Goal: Task Accomplishment & Management: Use online tool/utility

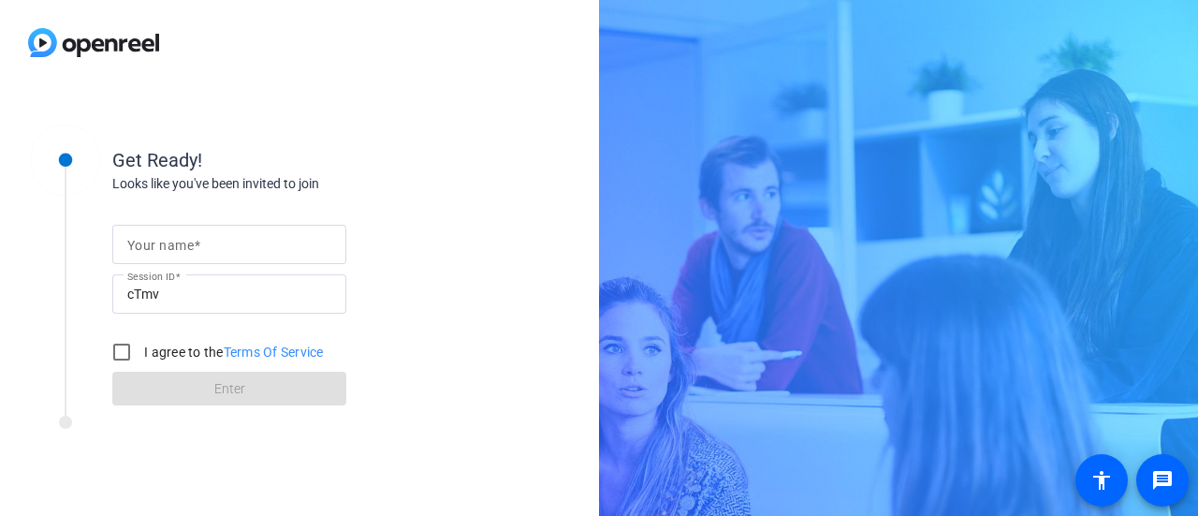
click at [233, 246] on input "Your name" at bounding box center [229, 244] width 204 height 22
type input "[PERSON_NAME]"
click at [125, 349] on input "I agree to the Terms Of Service" at bounding box center [121, 351] width 37 height 37
checkbox input "true"
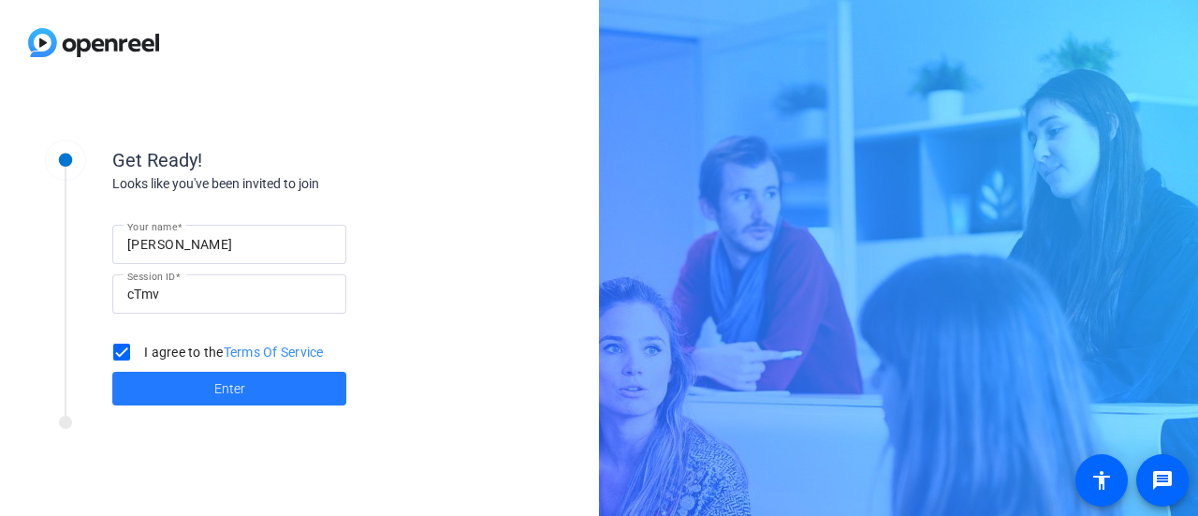
click at [183, 388] on span at bounding box center [229, 388] width 234 height 45
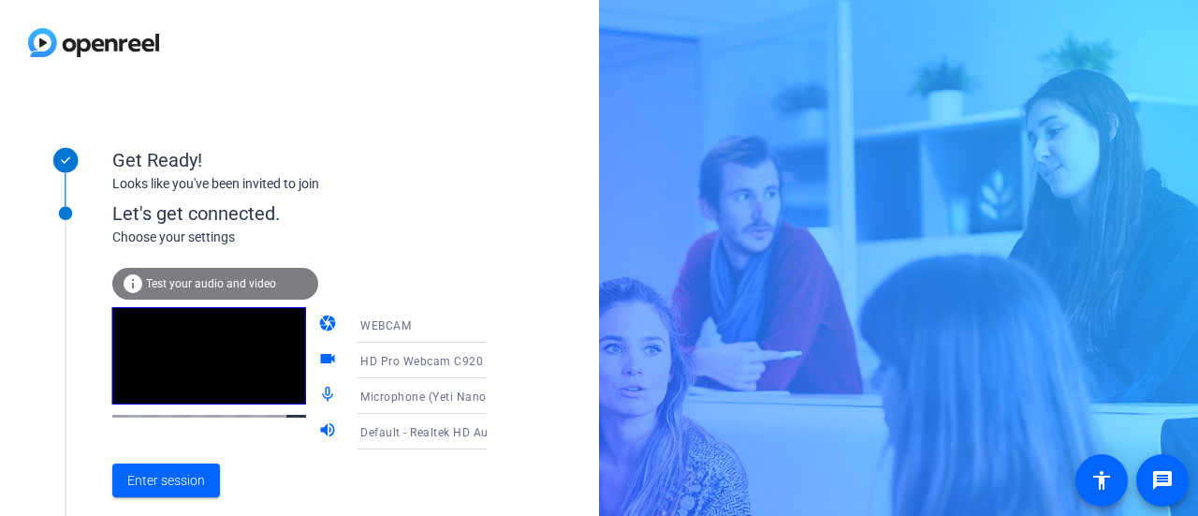
click at [494, 358] on icon at bounding box center [505, 360] width 22 height 22
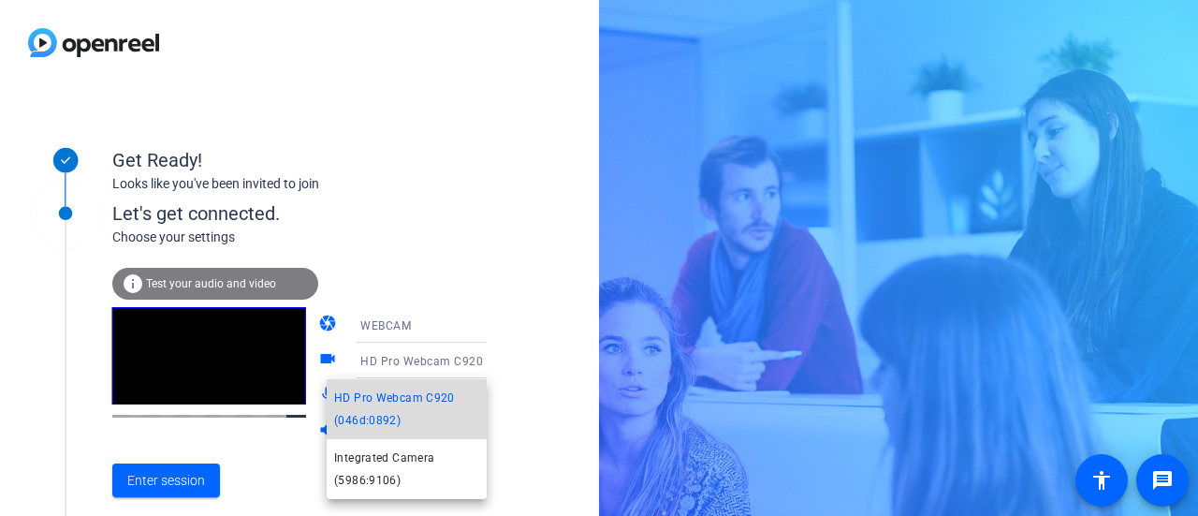
click at [427, 405] on span "HD Pro Webcam C920 (046d:0892)" at bounding box center [406, 409] width 145 height 45
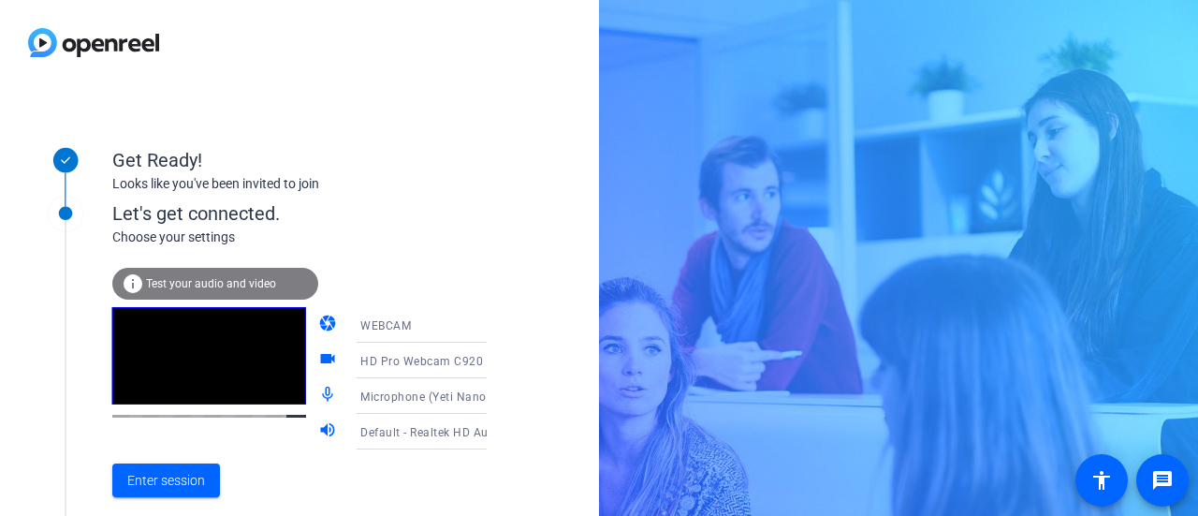
click at [448, 433] on span "Default - Realtek HD Audio 2nd output (Realtek(R) Audio)" at bounding box center [516, 431] width 312 height 15
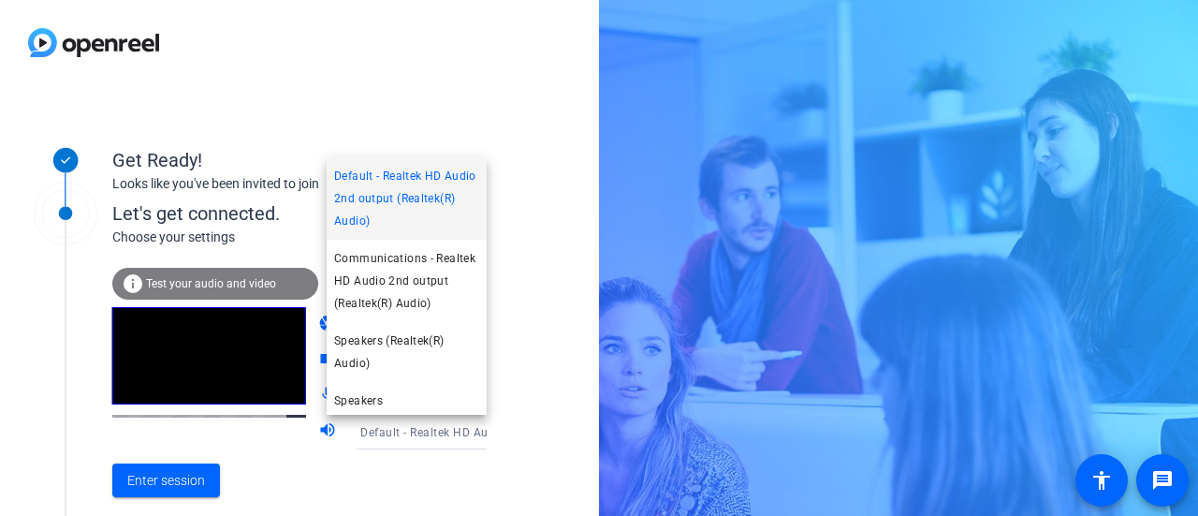
click at [403, 299] on span "Communications - Realtek HD Audio 2nd output (Realtek(R) Audio)" at bounding box center [406, 280] width 145 height 67
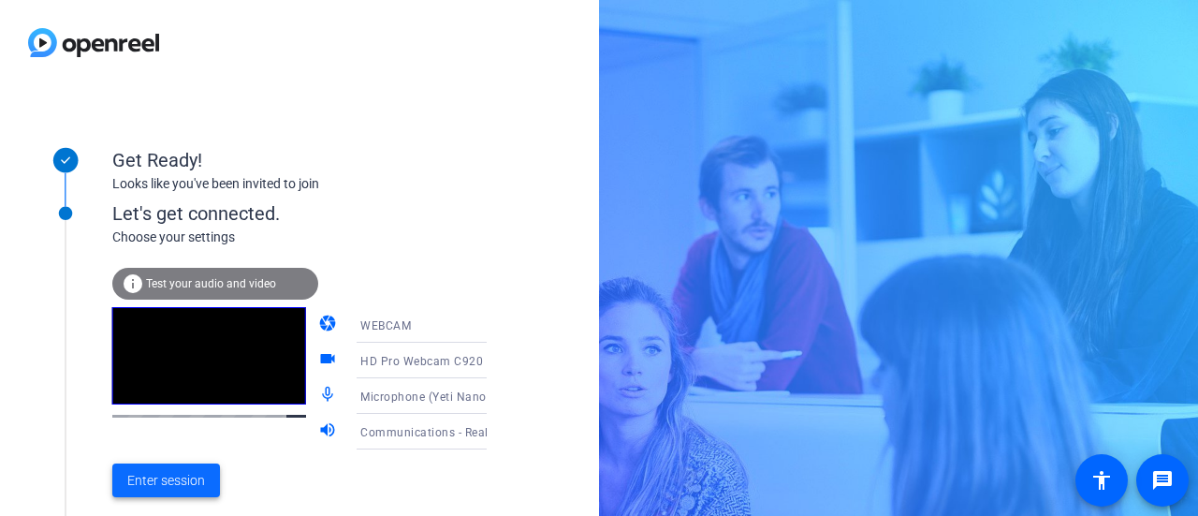
click at [183, 478] on span "Enter session" at bounding box center [166, 481] width 78 height 20
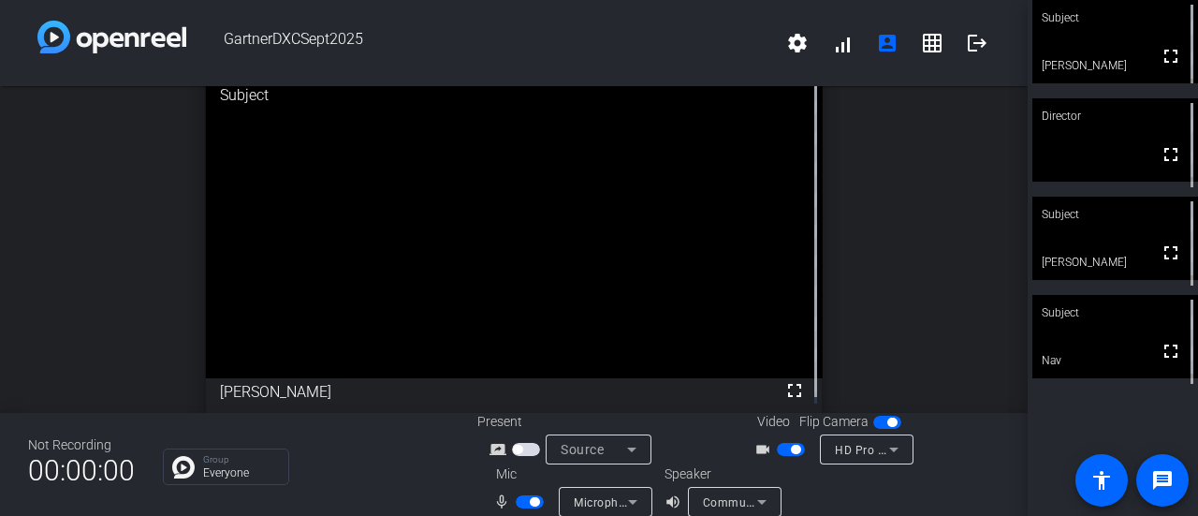
scroll to position [7, 0]
click at [1158, 477] on mat-icon "message" at bounding box center [1163, 480] width 22 height 22
click at [909, 340] on div "open_in_new Subject fullscreen PAUL HEWITT" at bounding box center [514, 243] width 1028 height 327
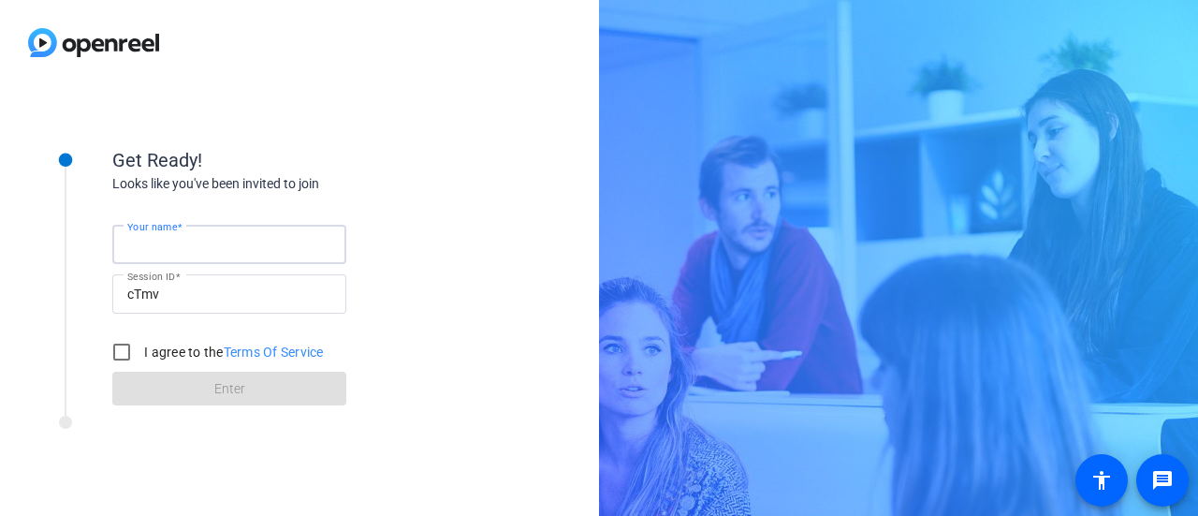
click at [246, 249] on input "Your name" at bounding box center [229, 244] width 204 height 22
type input "[PERSON_NAME]"
click at [125, 354] on input "I agree to the Terms Of Service" at bounding box center [121, 351] width 37 height 37
checkbox input "true"
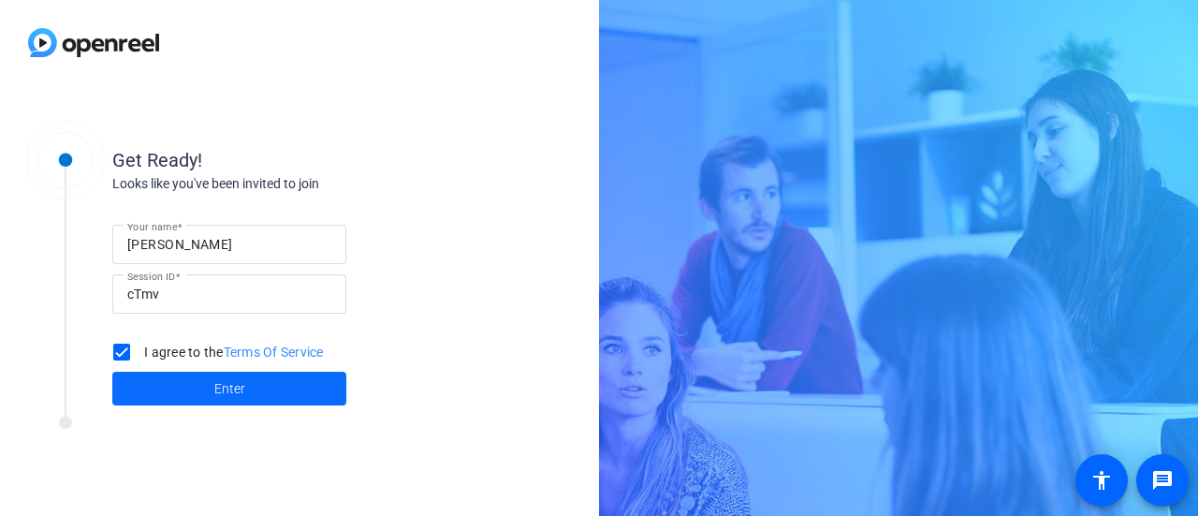
click at [161, 390] on span at bounding box center [229, 388] width 234 height 45
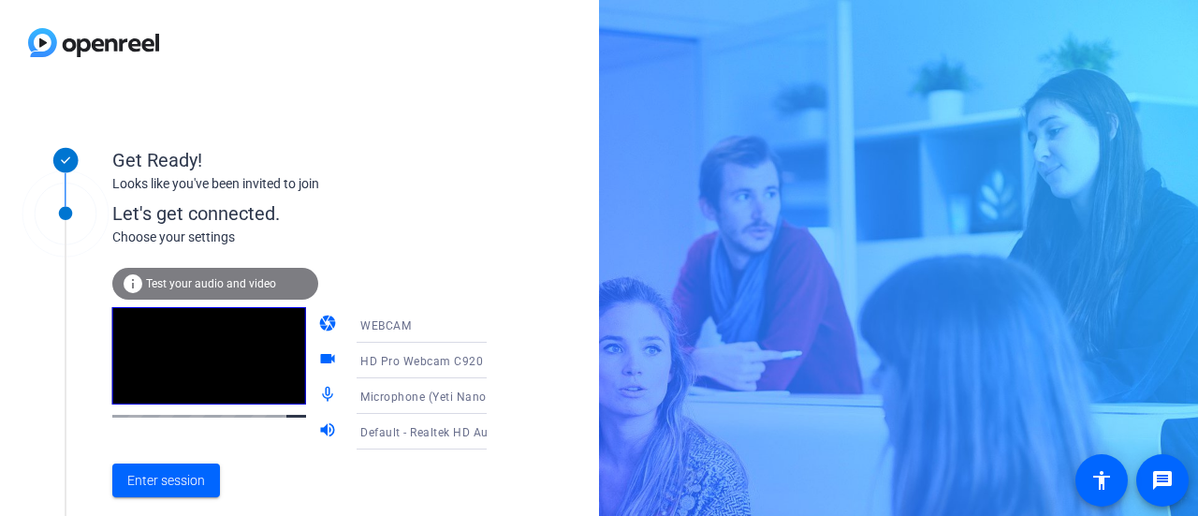
click at [371, 430] on span "Default - Realtek HD Audio 2nd output (Realtek(R) Audio)" at bounding box center [516, 431] width 312 height 15
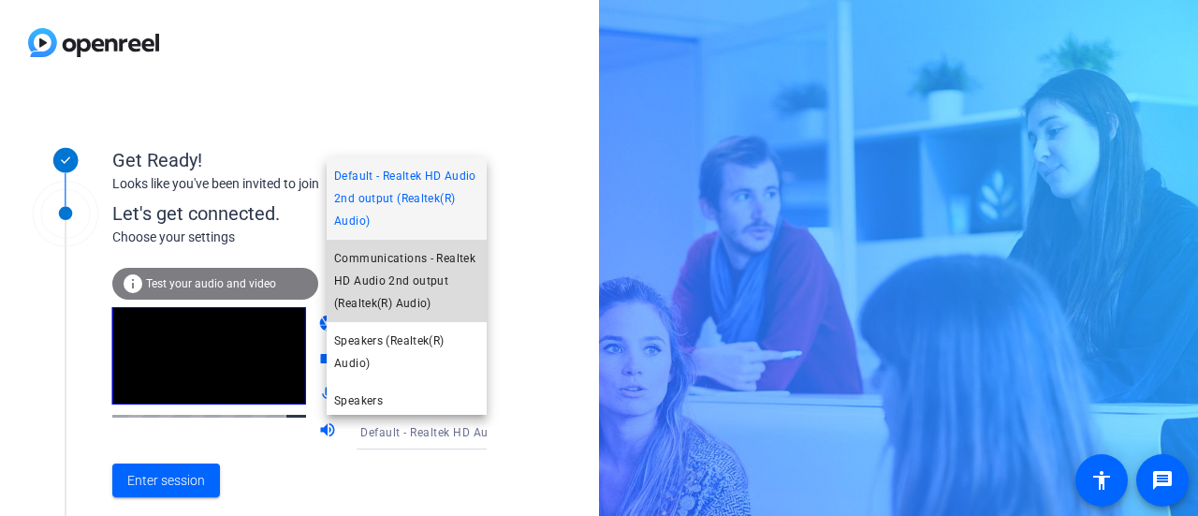
click at [414, 291] on span "Communications - Realtek HD Audio 2nd output (Realtek(R) Audio)" at bounding box center [406, 280] width 145 height 67
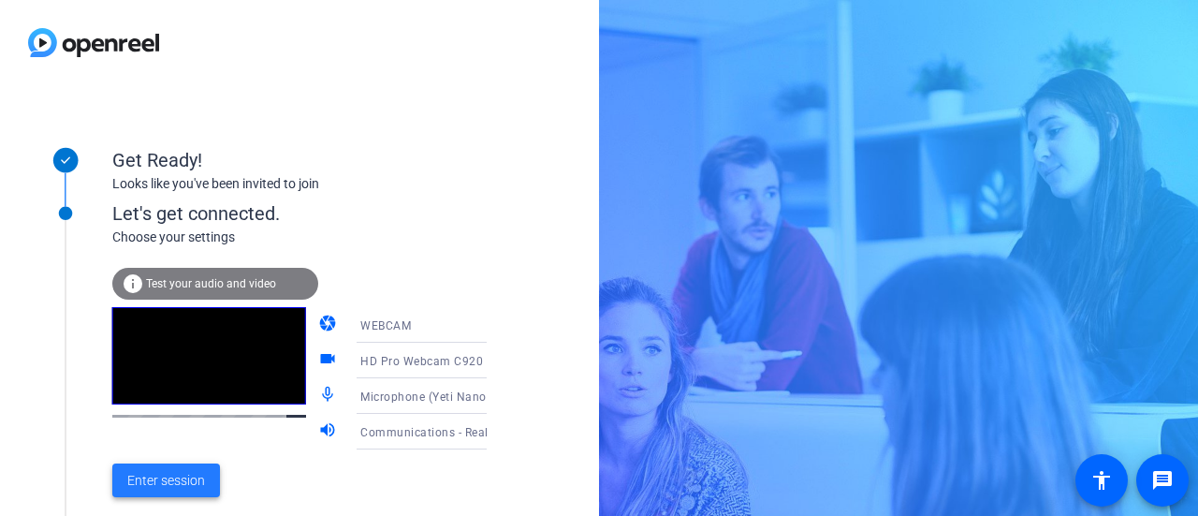
click at [172, 478] on span "Enter session" at bounding box center [166, 481] width 78 height 20
